Goal: Book appointment/travel/reservation

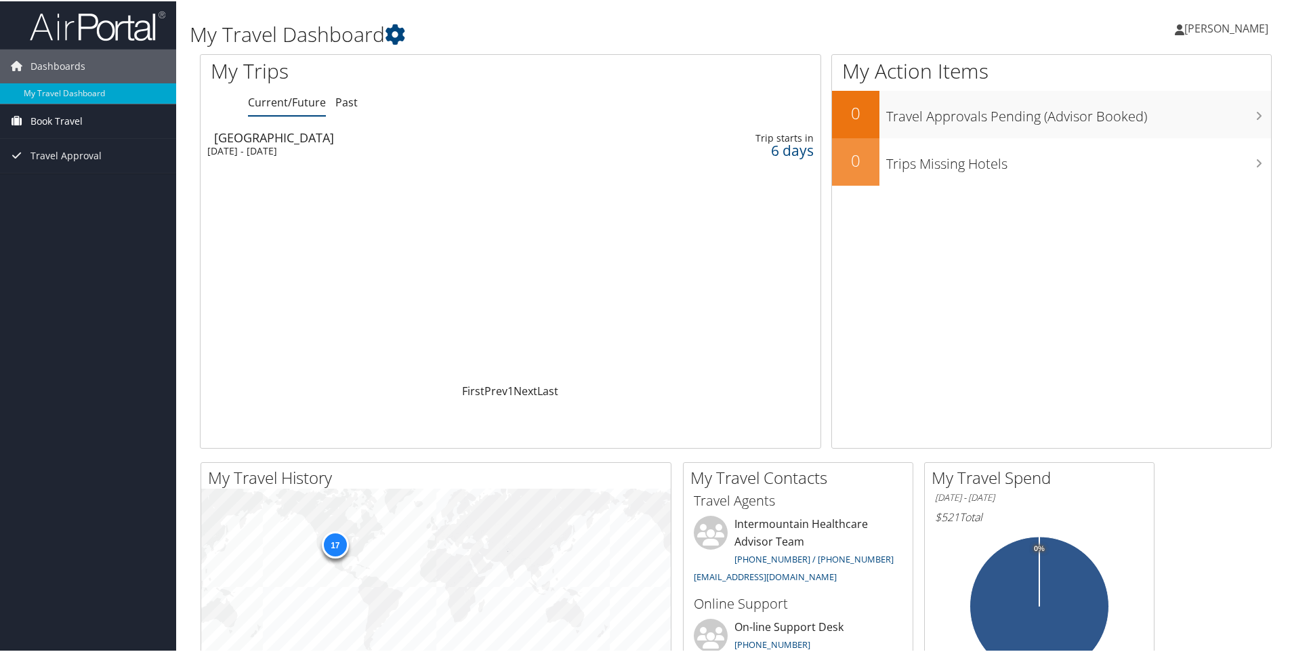
click at [137, 122] on link "Book Travel" at bounding box center [88, 120] width 176 height 34
click at [129, 167] on link "Book/Manage Online Trips" at bounding box center [88, 167] width 176 height 20
